Goal: Information Seeking & Learning: Learn about a topic

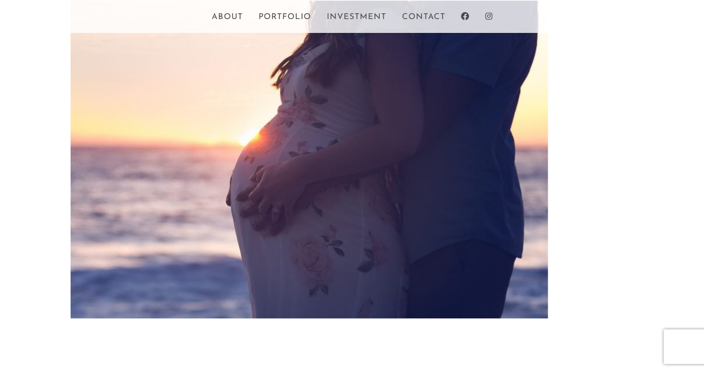
scroll to position [276, 0]
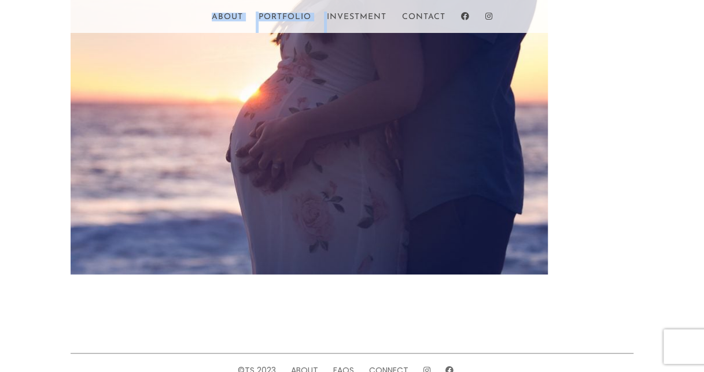
click at [353, 12] on div "Home About Portfolio Investment Contact Select Page Home About Portfolio Invest…" at bounding box center [352, 16] width 563 height 33
click at [354, 16] on link "Investment" at bounding box center [357, 23] width 60 height 20
click at [372, 16] on link "Investment" at bounding box center [357, 23] width 60 height 20
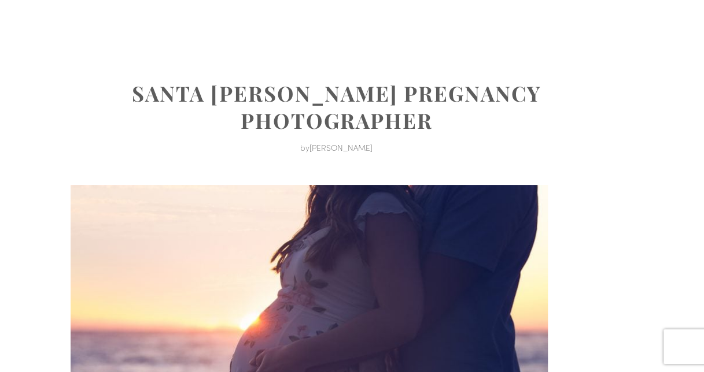
click at [621, 69] on ul "Home About Portfolio Investment Contact" at bounding box center [352, 60] width 563 height 72
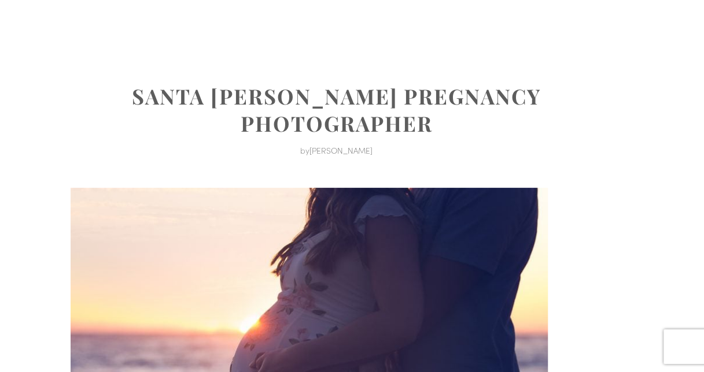
scroll to position [0, 0]
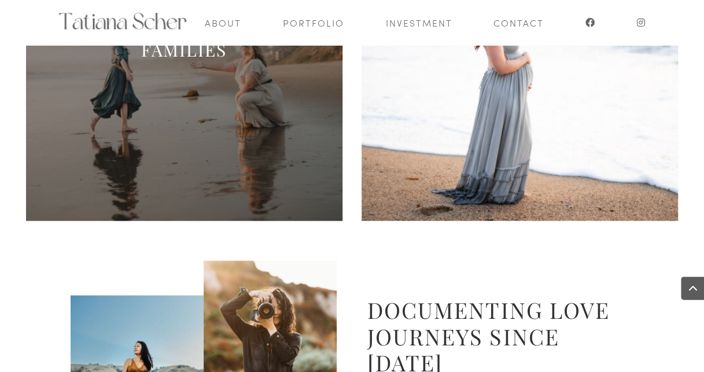
scroll to position [610, 0]
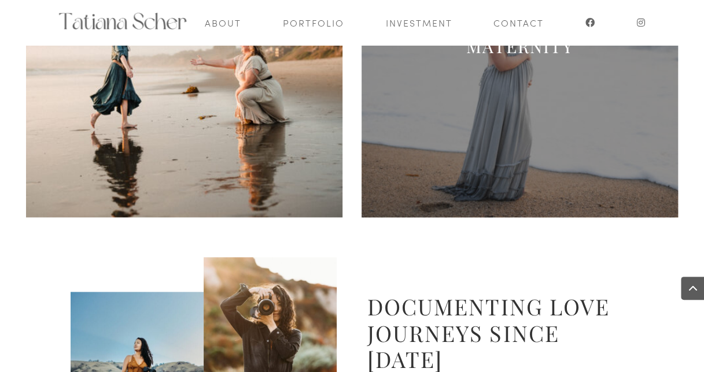
click at [512, 146] on span at bounding box center [519, 59] width 316 height 316
click at [513, 142] on span at bounding box center [519, 59] width 316 height 316
click at [514, 141] on span at bounding box center [519, 59] width 316 height 316
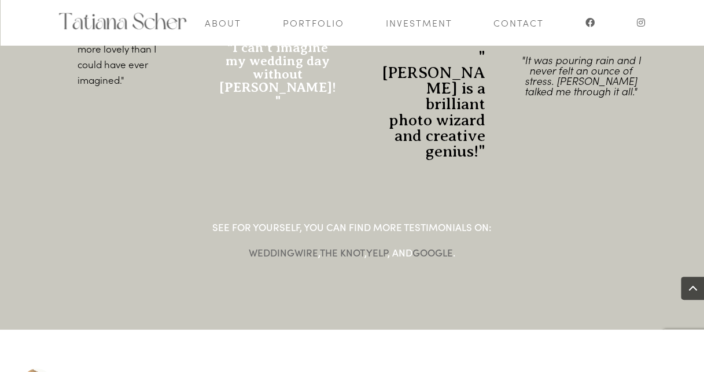
scroll to position [1360, 0]
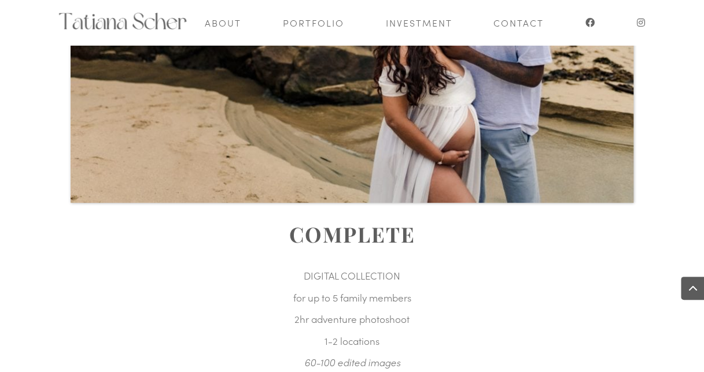
scroll to position [2337, 0]
